Goal: Information Seeking & Learning: Learn about a topic

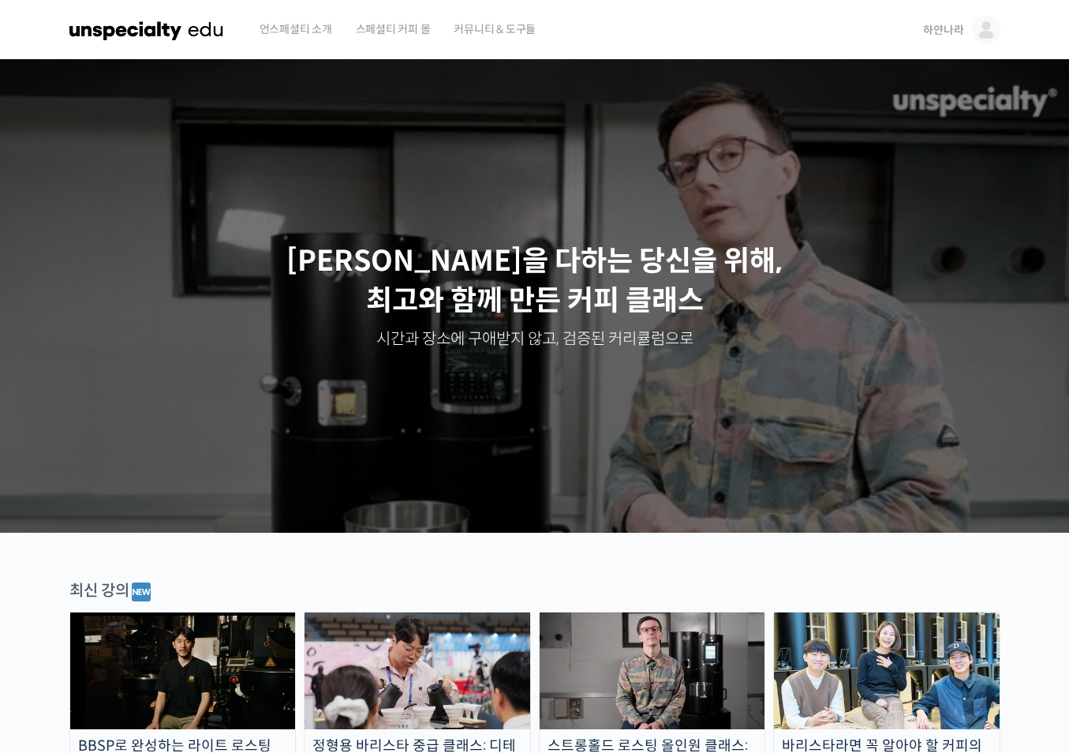
click at [976, 21] on img at bounding box center [986, 30] width 28 height 28
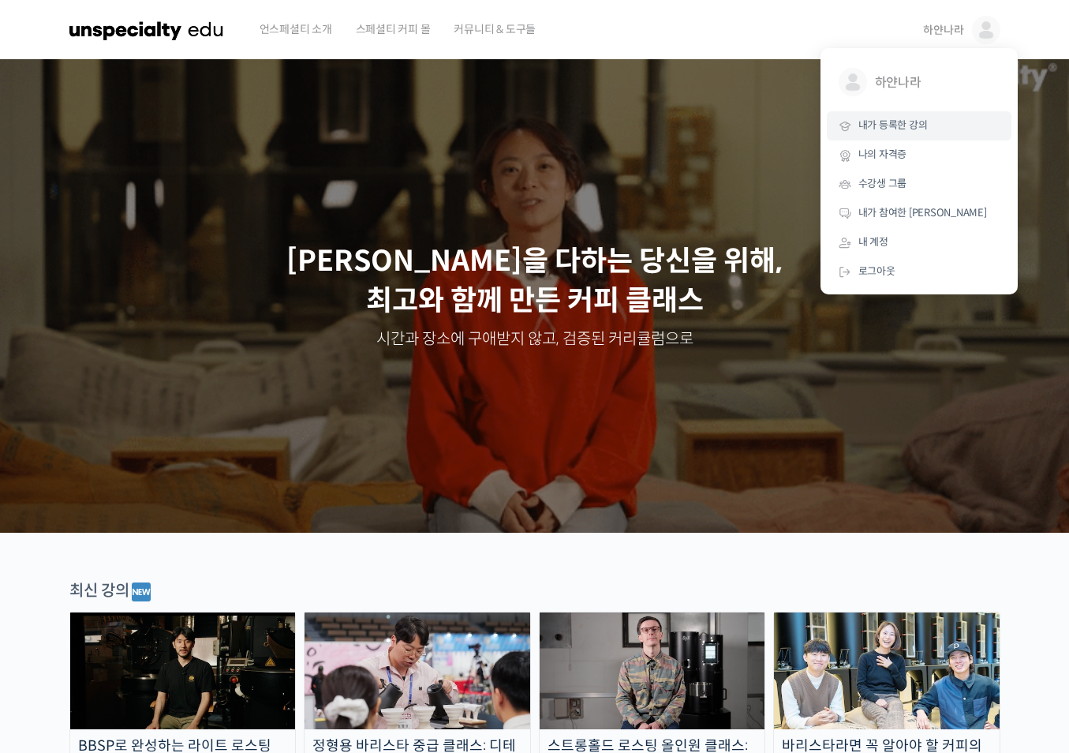
click at [910, 134] on link "내가 등록한 강의" at bounding box center [919, 125] width 185 height 29
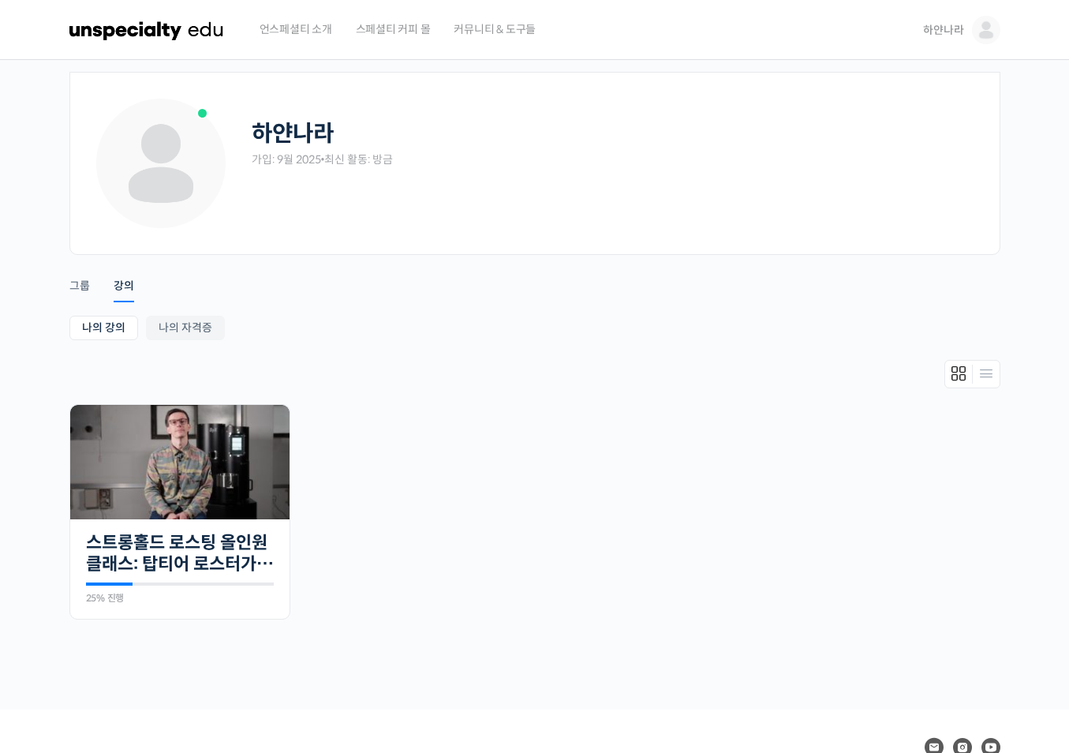
click at [670, 361] on div at bounding box center [534, 378] width 931 height 36
drag, startPoint x: 367, startPoint y: 417, endPoint x: 279, endPoint y: 449, distance: 94.1
click at [367, 417] on ul "진행 중 30개의 수업 스트롱홀드 로스팅 올인원 클래스: 탑티어 로스터가 알려주는 스트롱홀드 A to Z 가이드 25% 진행 최근 활동: 20…" at bounding box center [535, 519] width 947 height 231
click at [278, 449] on img at bounding box center [179, 462] width 219 height 114
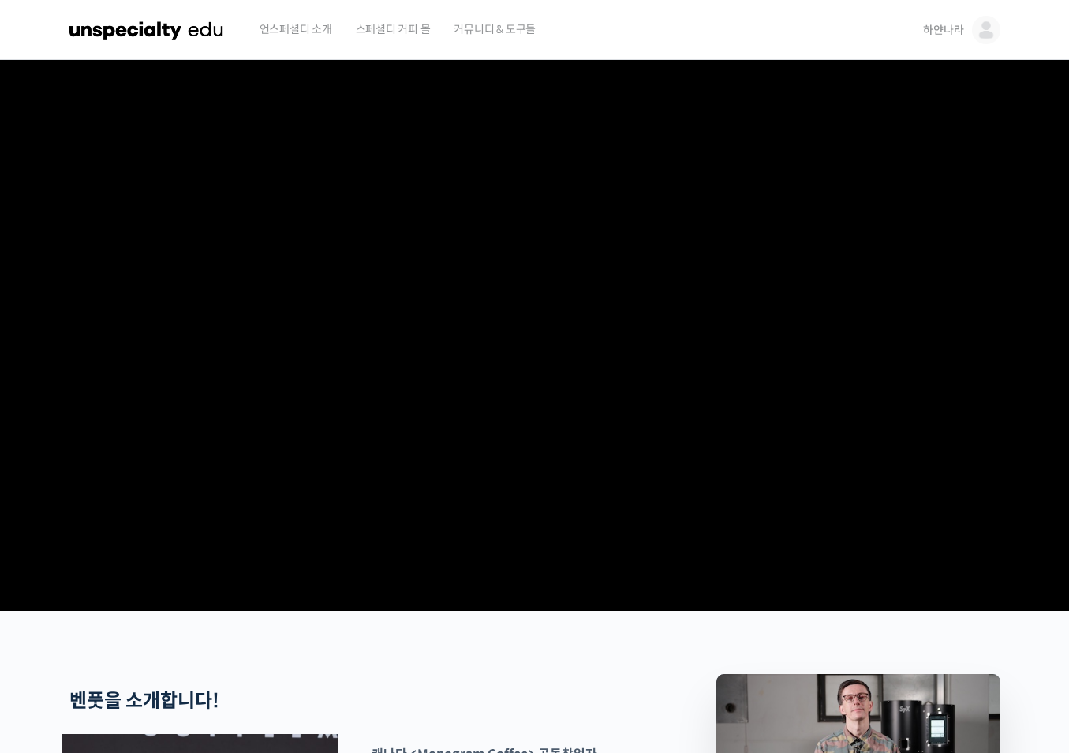
click at [656, 388] on video at bounding box center [534, 332] width 931 height 545
click at [968, 525] on video at bounding box center [534, 332] width 931 height 545
click at [789, 438] on video at bounding box center [534, 332] width 931 height 545
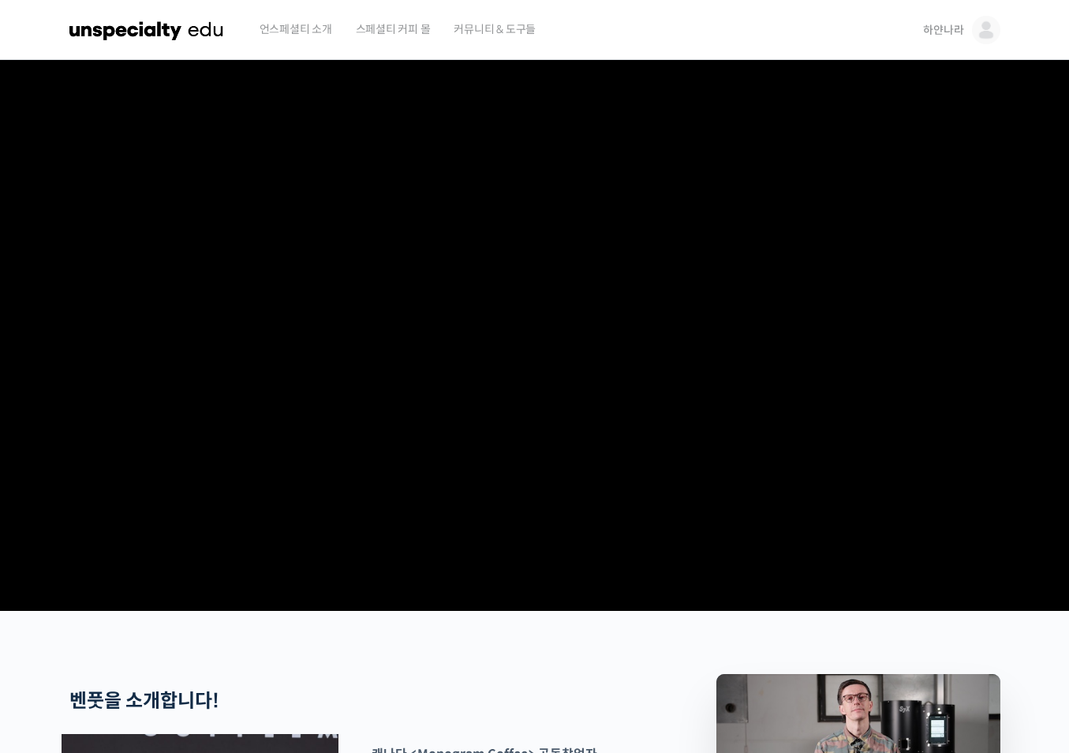
click at [522, 86] on video at bounding box center [534, 332] width 931 height 545
click at [997, 24] on img at bounding box center [986, 30] width 28 height 28
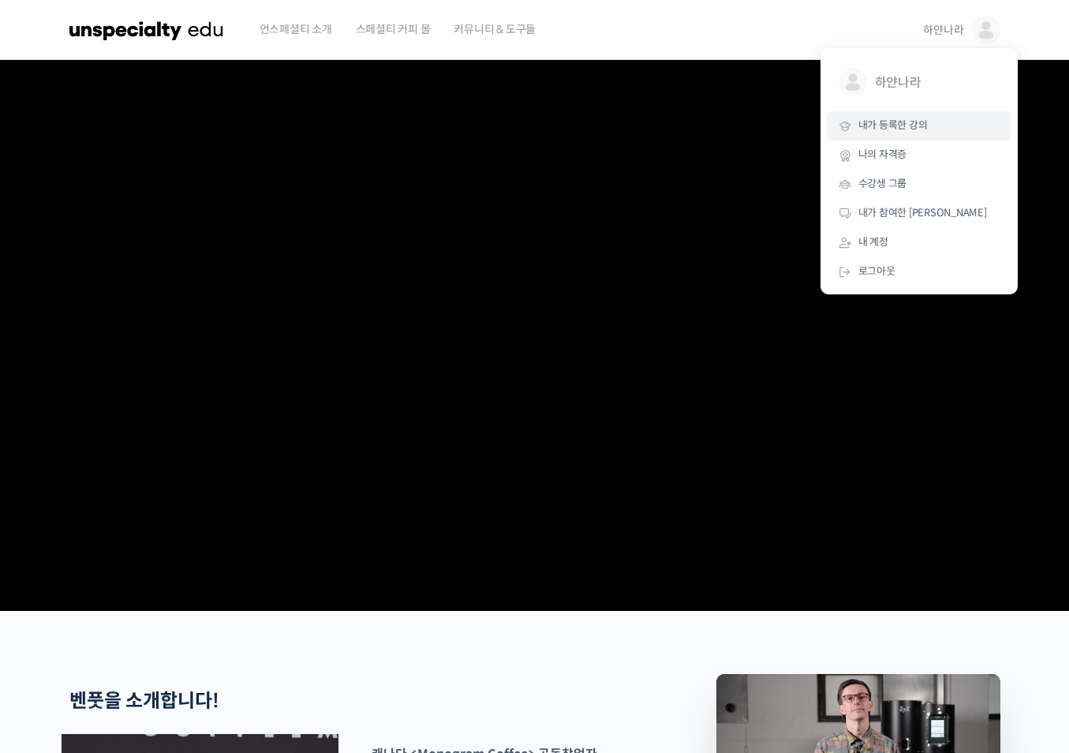
click at [972, 123] on link "내가 등록한 강의" at bounding box center [919, 125] width 185 height 29
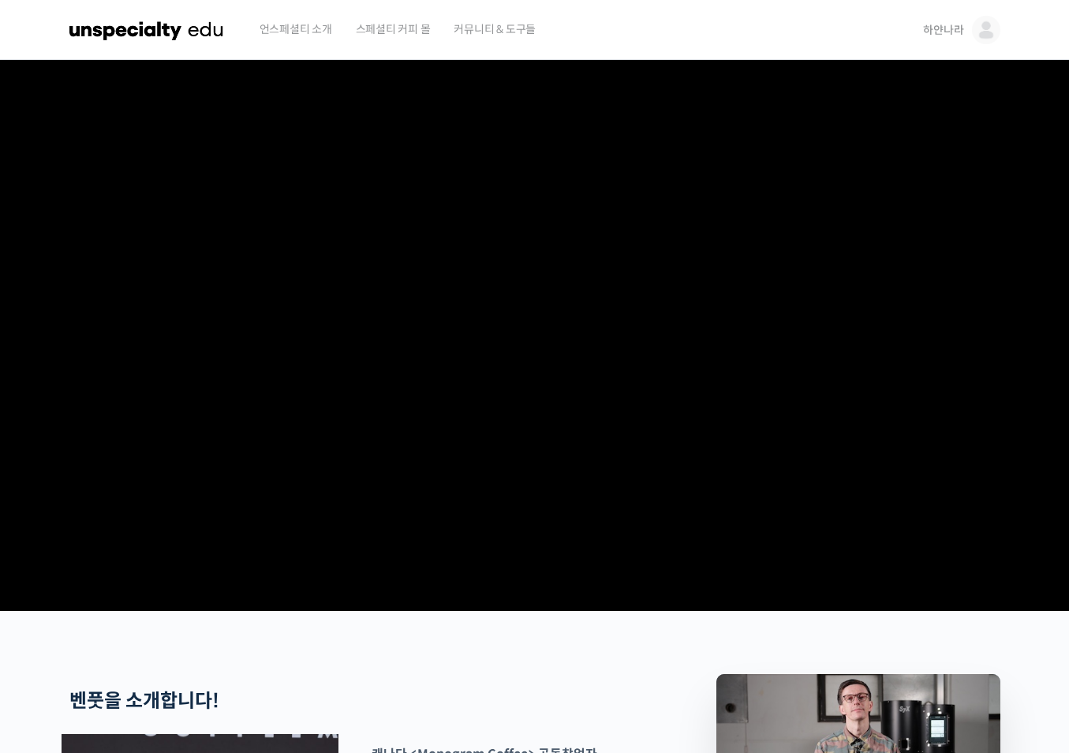
click at [544, 291] on video at bounding box center [534, 332] width 931 height 545
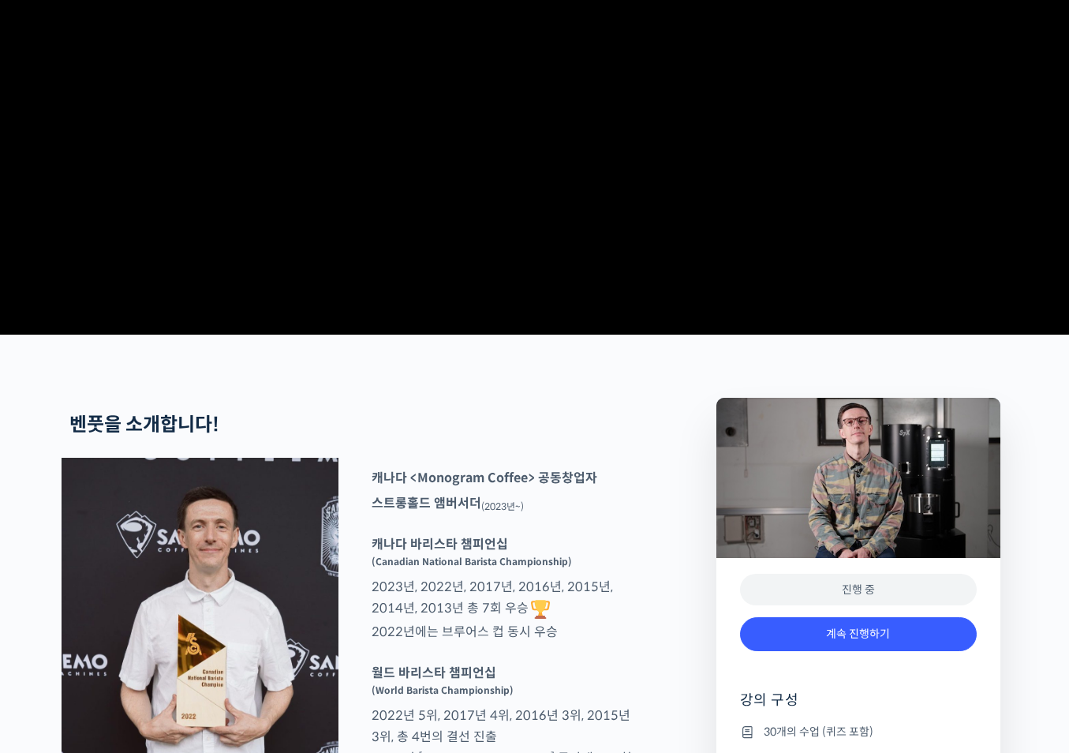
scroll to position [395, 0]
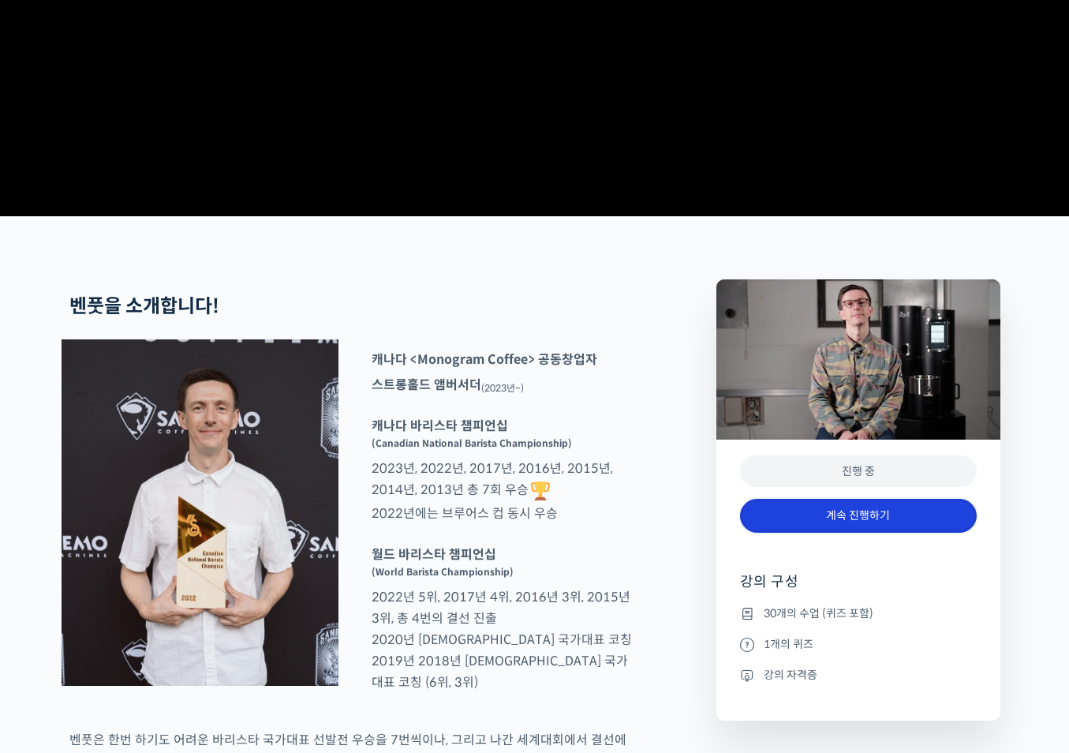
click at [892, 533] on link "계속 진행하기" at bounding box center [858, 516] width 237 height 34
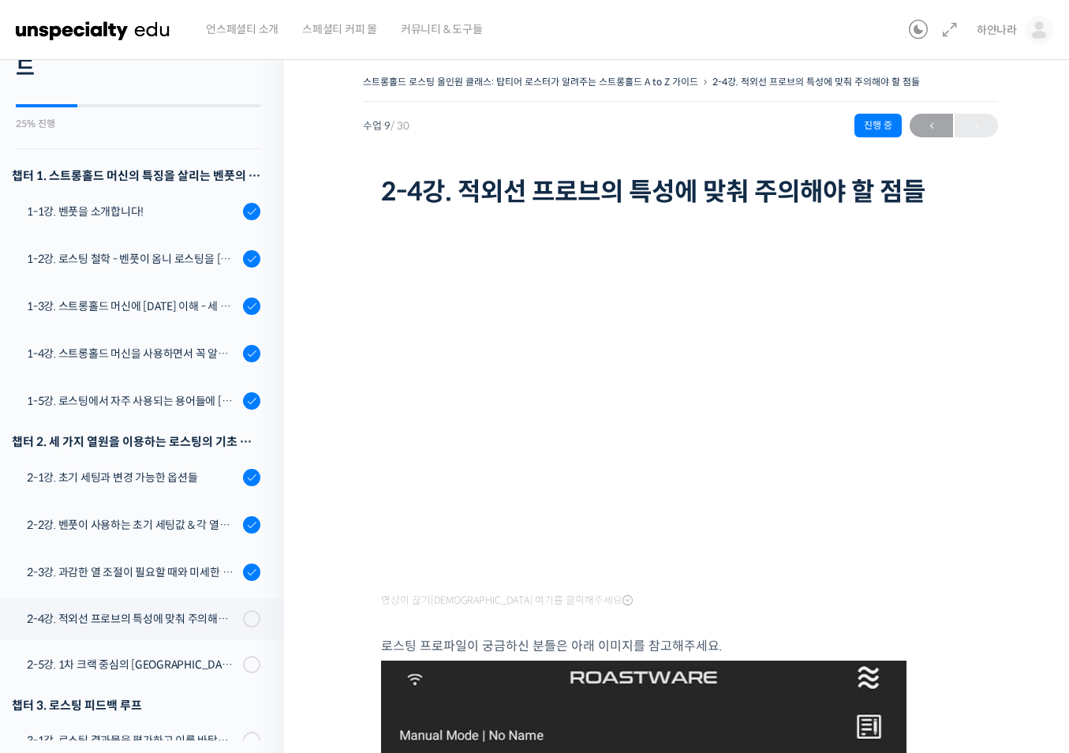
scroll to position [32, 0]
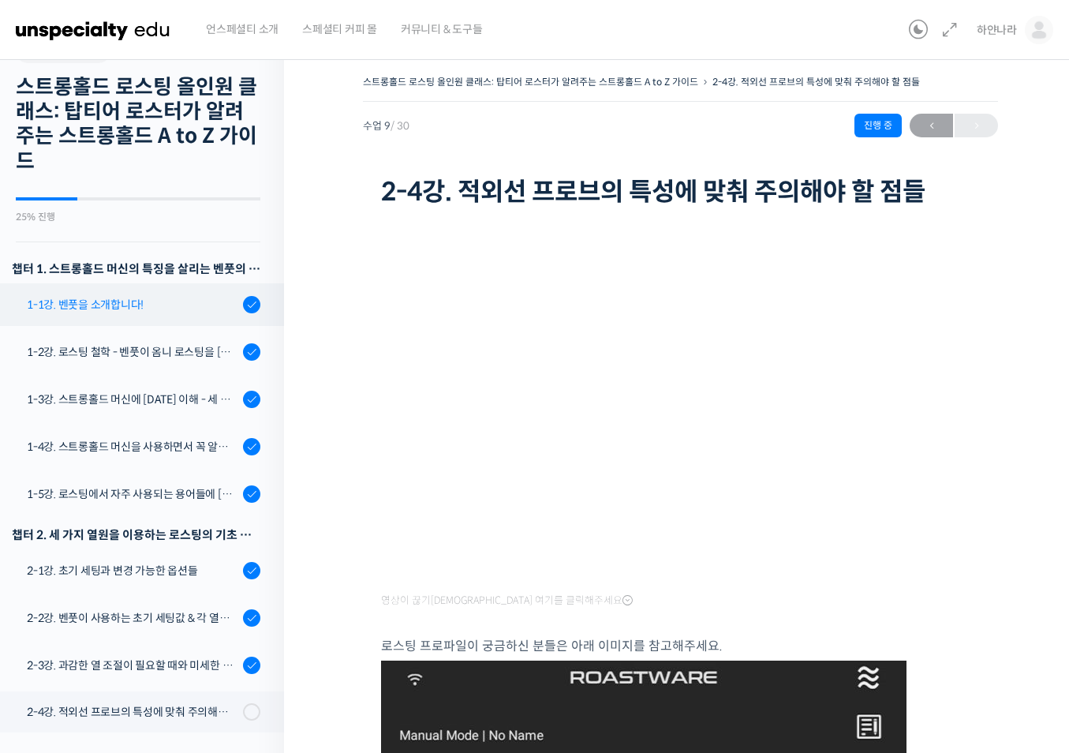
click at [163, 316] on link "1-1강. 벤풋을 소개합니다!" at bounding box center [138, 304] width 292 height 43
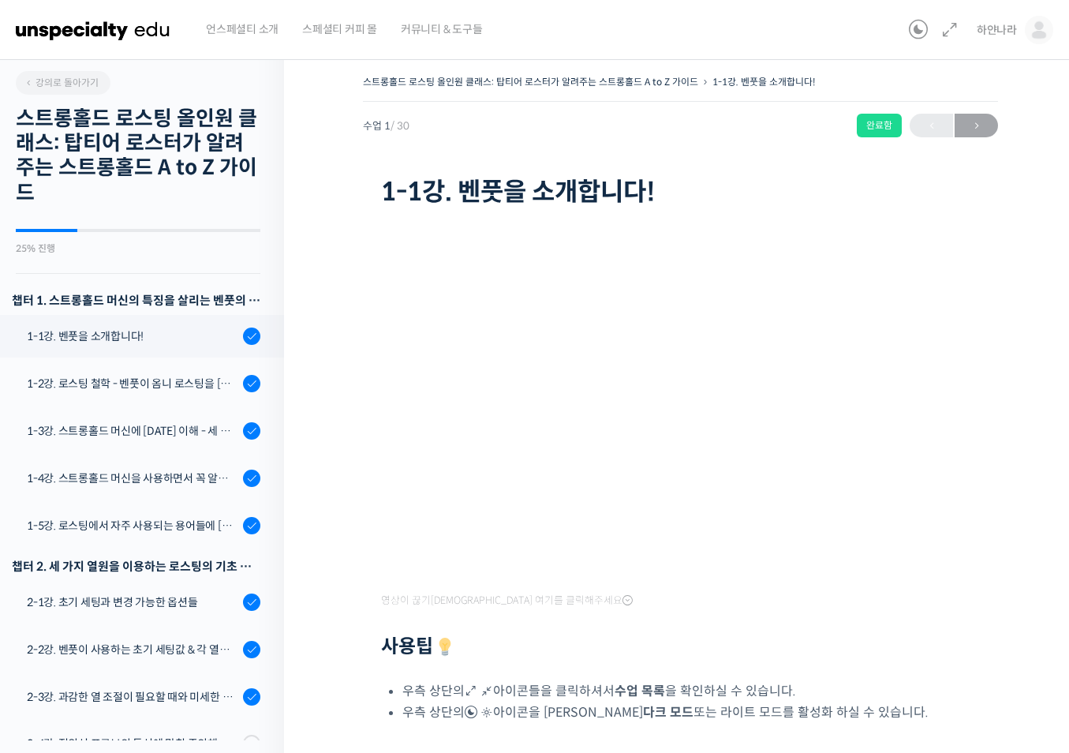
scroll to position [226, 0]
